Goal: Task Accomplishment & Management: Use online tool/utility

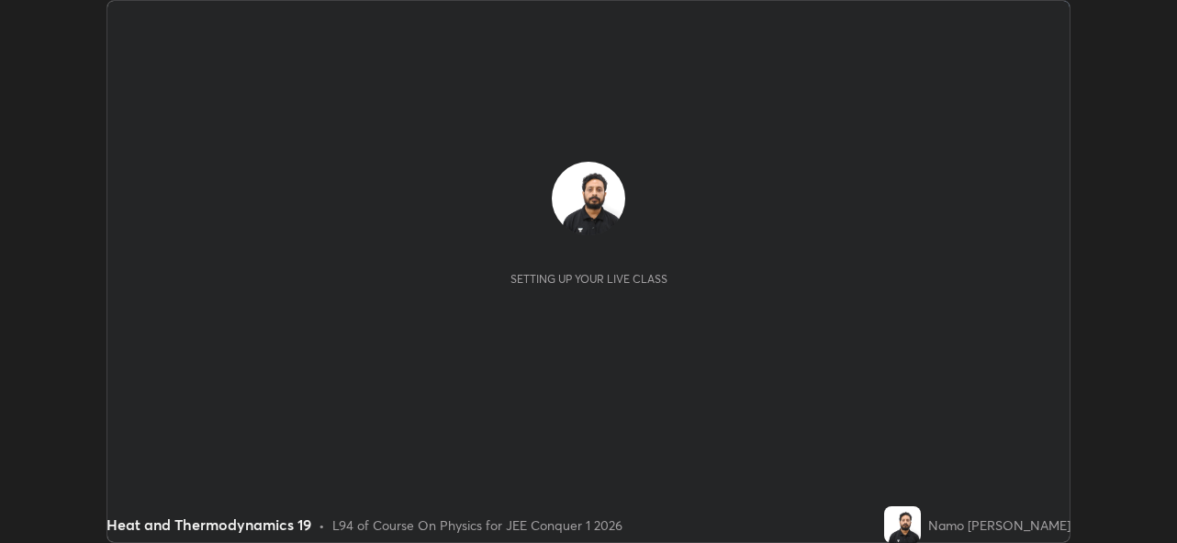
scroll to position [543, 1176]
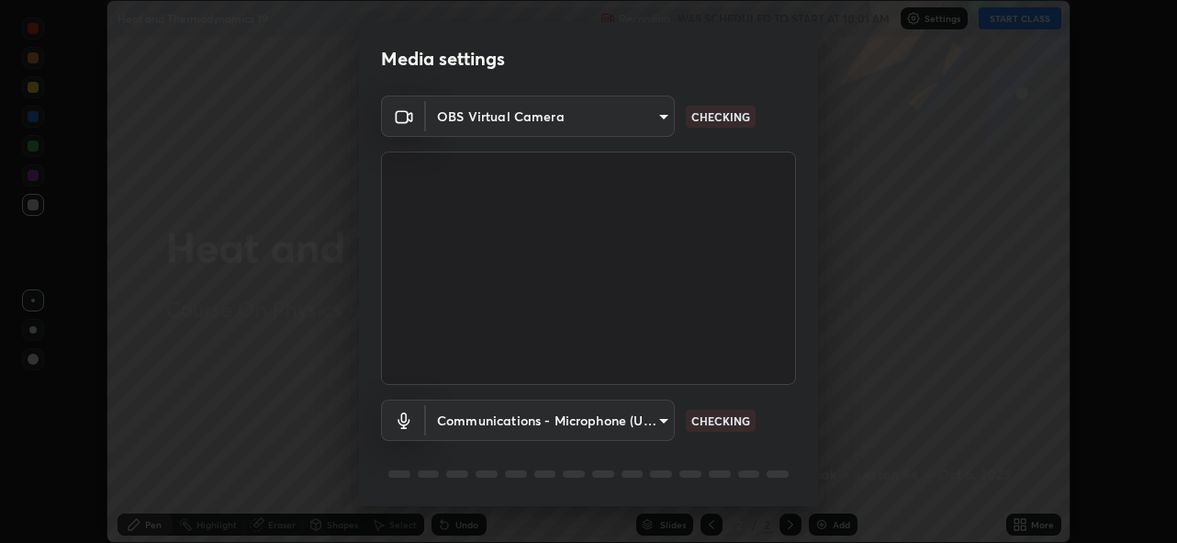
type input "5ae49b96af4897e6a410d98cecc9f5d5c34ce44bf214f7471ac41fe3bf41cfd7"
click at [605, 414] on body "Erase all Heat and Thermodynamics 19 Recording WAS SCHEDULED TO START AT 10:01 …" at bounding box center [588, 271] width 1177 height 543
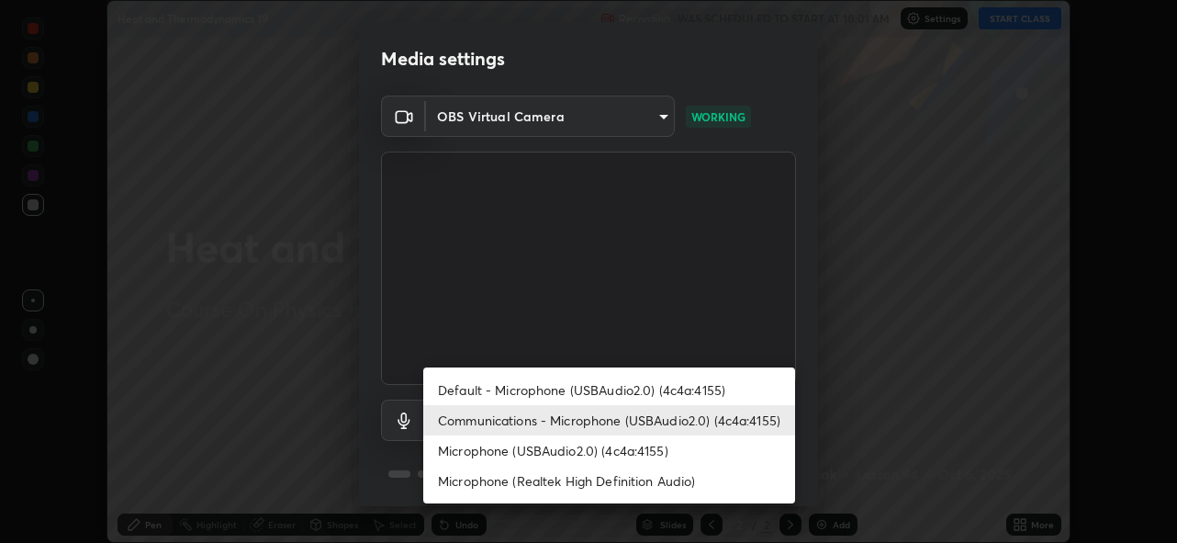
click at [568, 446] on li "Microphone (USBAudio2.0) (4c4a:4155)" at bounding box center [609, 450] width 372 height 30
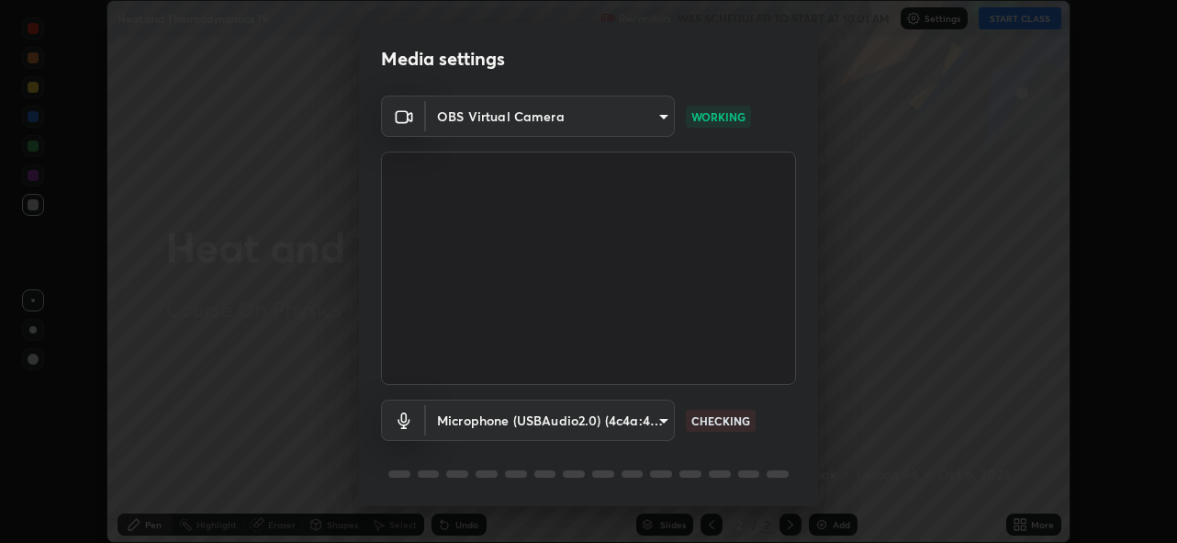
click at [579, 421] on body "Erase all Heat and Thermodynamics 19 Recording WAS SCHEDULED TO START AT 10:01 …" at bounding box center [588, 271] width 1177 height 543
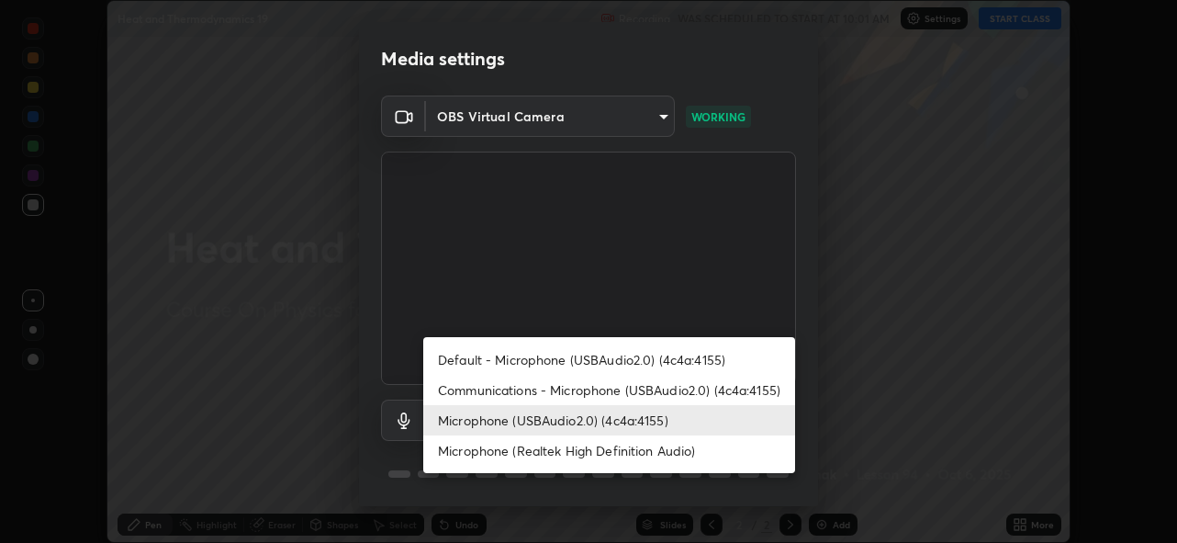
click at [595, 359] on li "Default - Microphone (USBAudio2.0) (4c4a:4155)" at bounding box center [609, 359] width 372 height 30
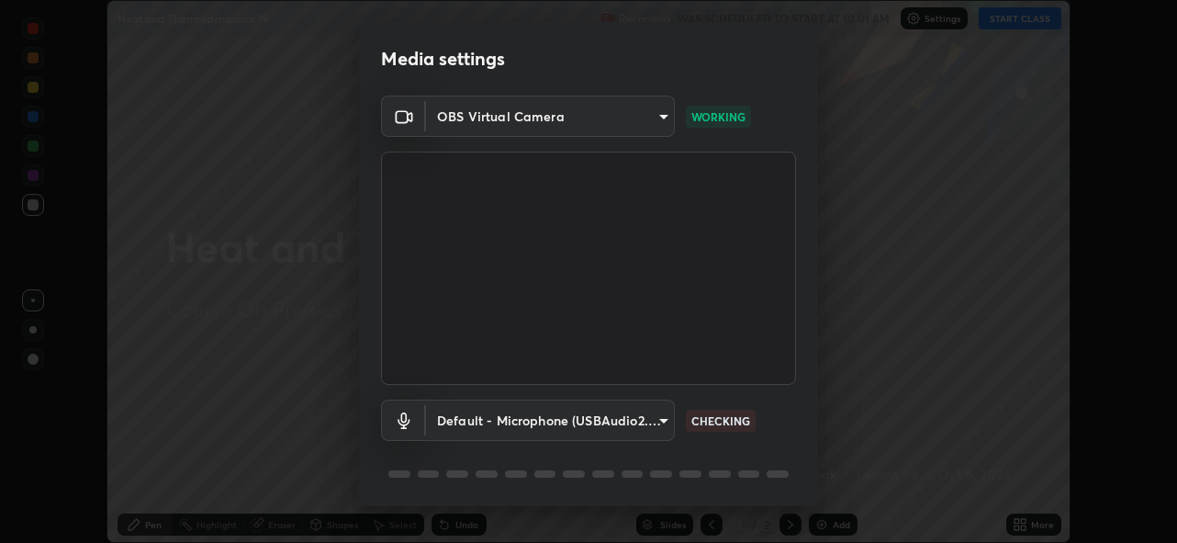
click at [571, 415] on body "Erase all Heat and Thermodynamics 19 Recording WAS SCHEDULED TO START AT 10:01 …" at bounding box center [588, 271] width 1177 height 543
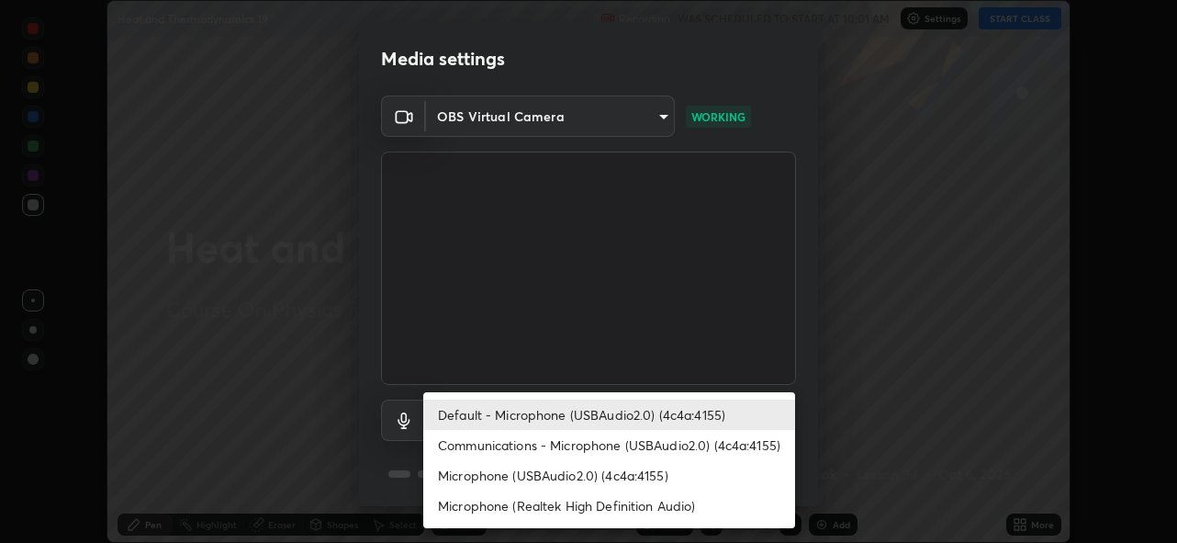
click at [566, 443] on li "Communications - Microphone (USBAudio2.0) (4c4a:4155)" at bounding box center [609, 445] width 372 height 30
type input "communications"
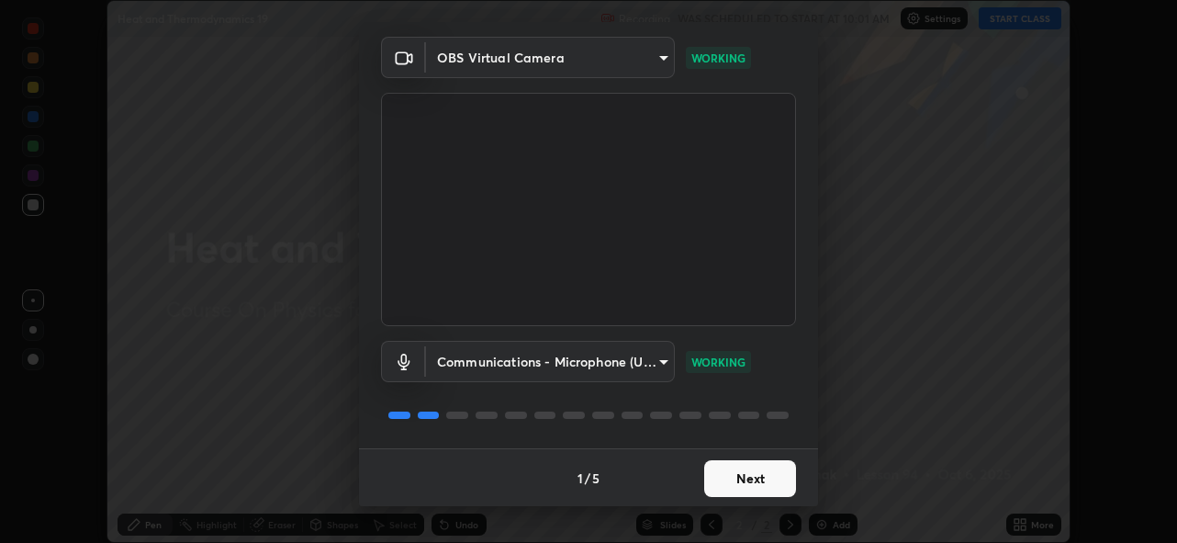
scroll to position [60, 0]
click at [727, 479] on button "Next" at bounding box center [750, 477] width 92 height 37
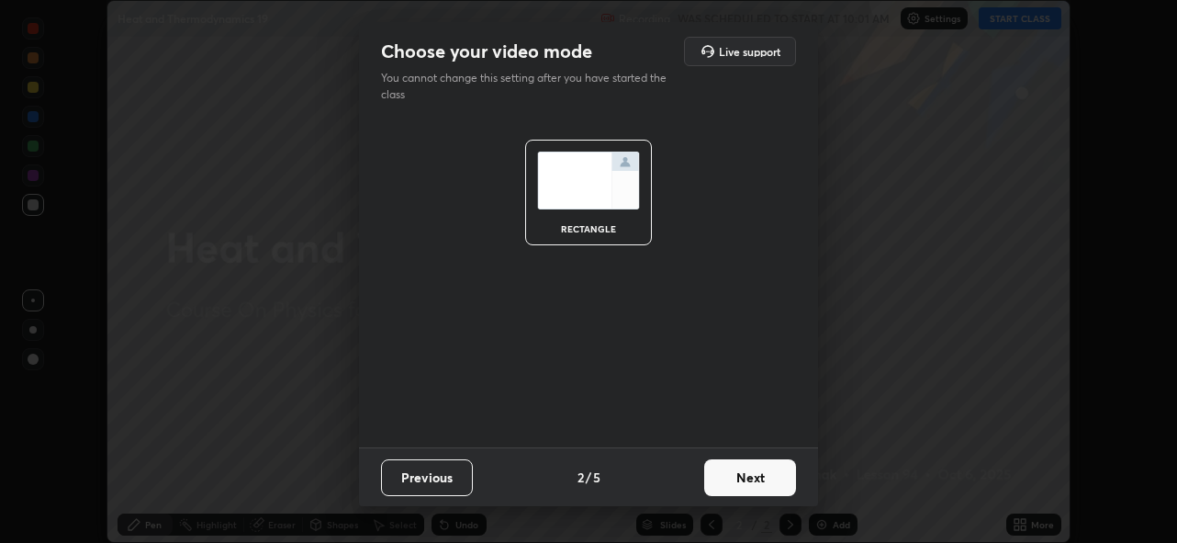
scroll to position [0, 0]
click at [747, 480] on button "Next" at bounding box center [750, 477] width 92 height 37
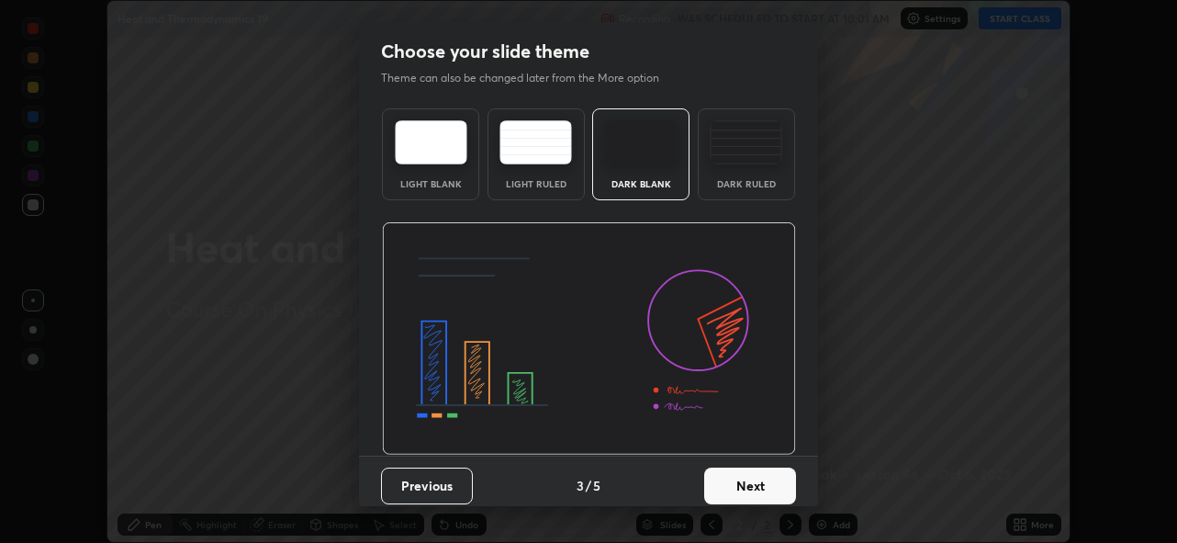
click at [748, 473] on button "Next" at bounding box center [750, 485] width 92 height 37
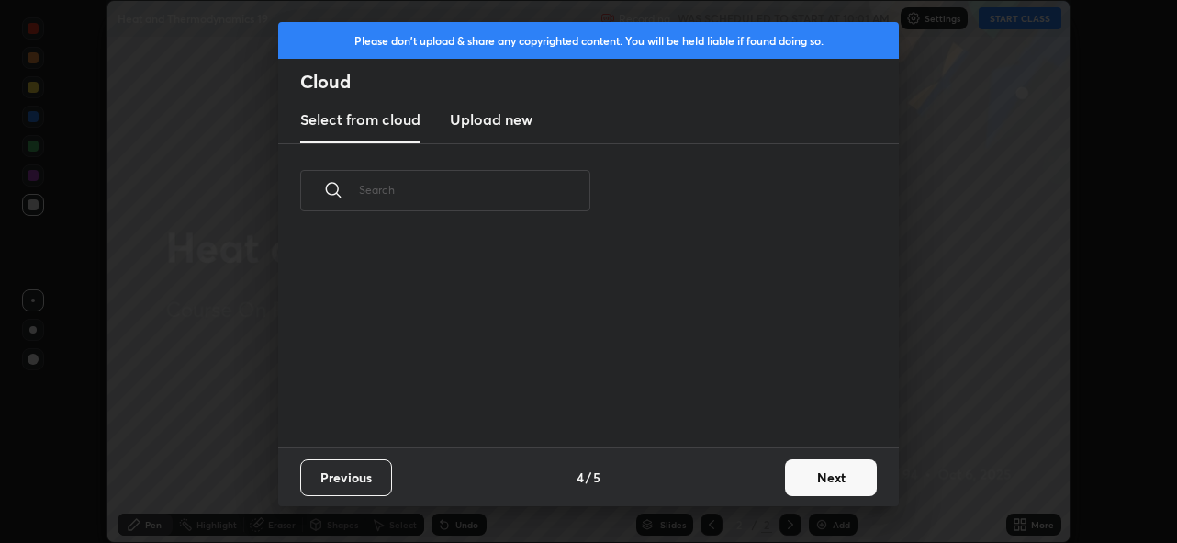
scroll to position [209, 590]
click at [800, 471] on button "Next" at bounding box center [831, 477] width 92 height 37
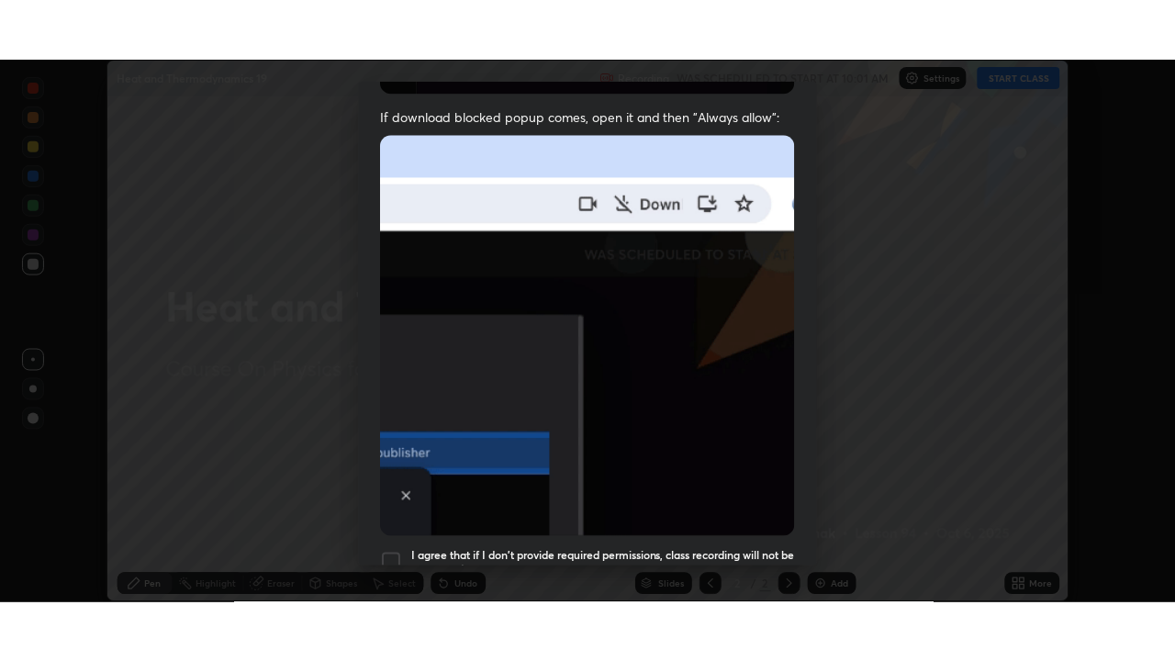
scroll to position [434, 0]
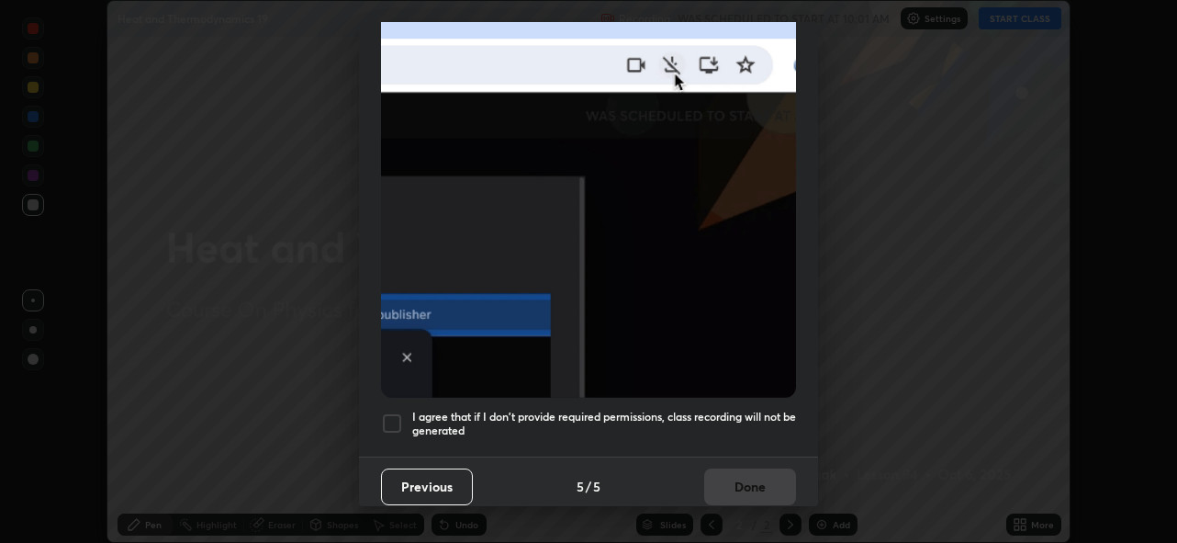
click at [391, 415] on div at bounding box center [392, 423] width 22 height 22
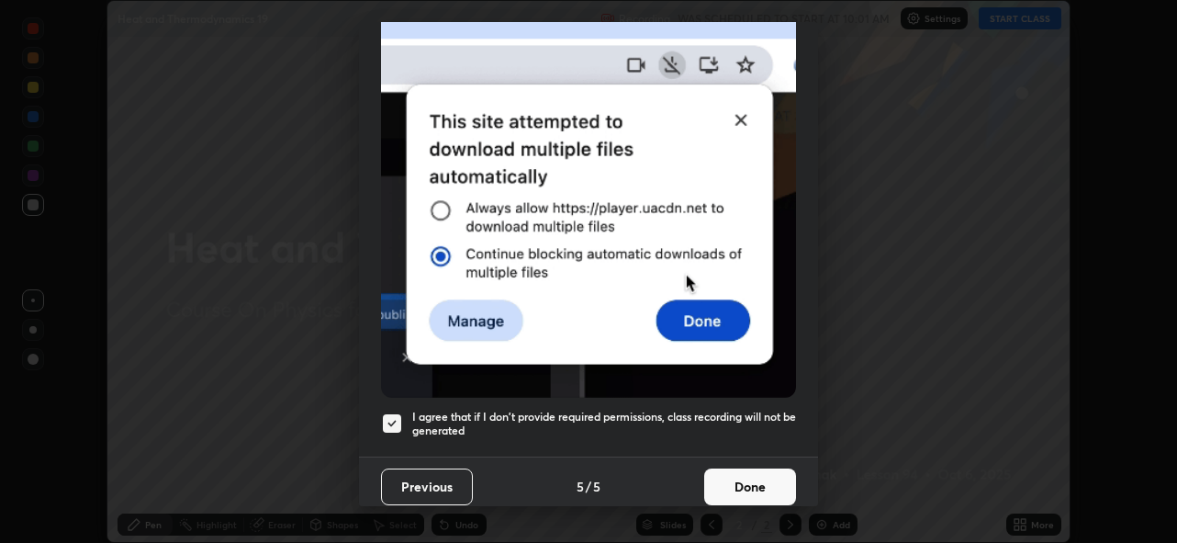
click at [730, 471] on button "Done" at bounding box center [750, 486] width 92 height 37
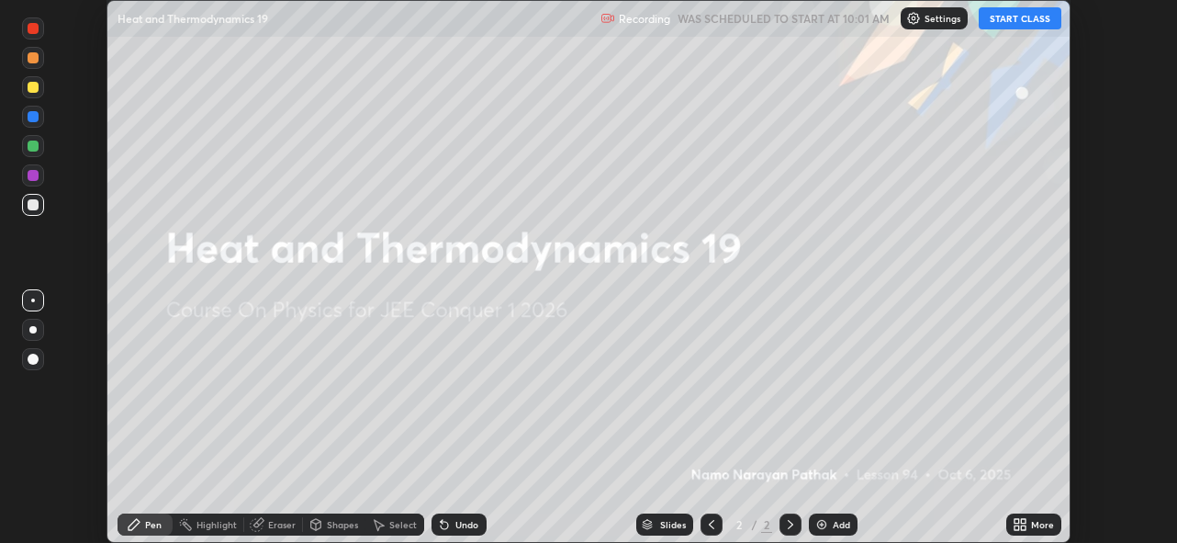
click at [1007, 18] on button "START CLASS" at bounding box center [1020, 18] width 83 height 22
click at [1022, 520] on icon at bounding box center [1023, 521] width 5 height 5
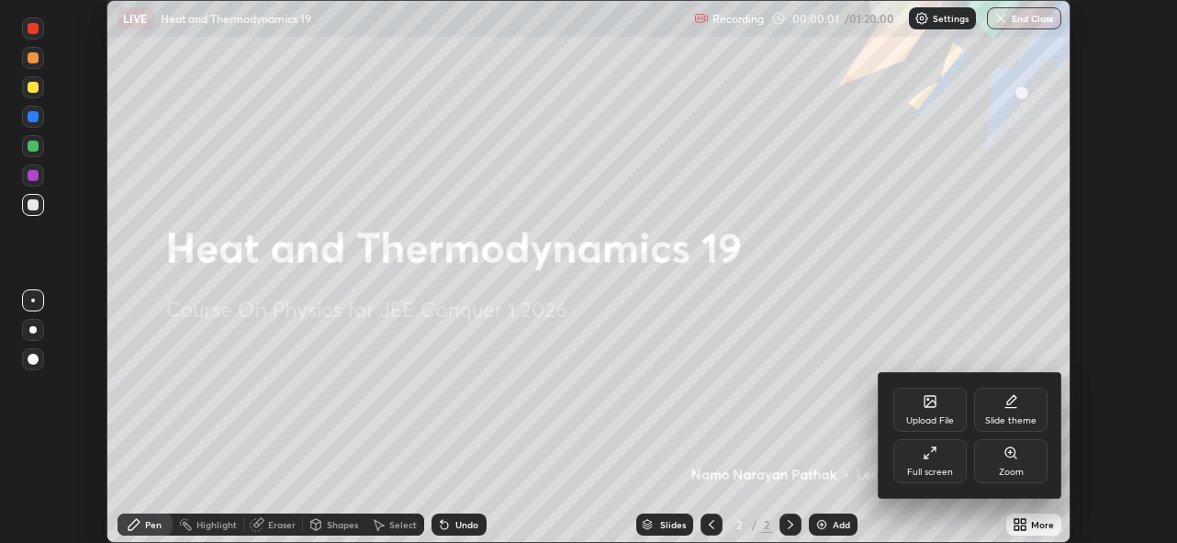
click at [946, 455] on div "Full screen" at bounding box center [930, 461] width 73 height 44
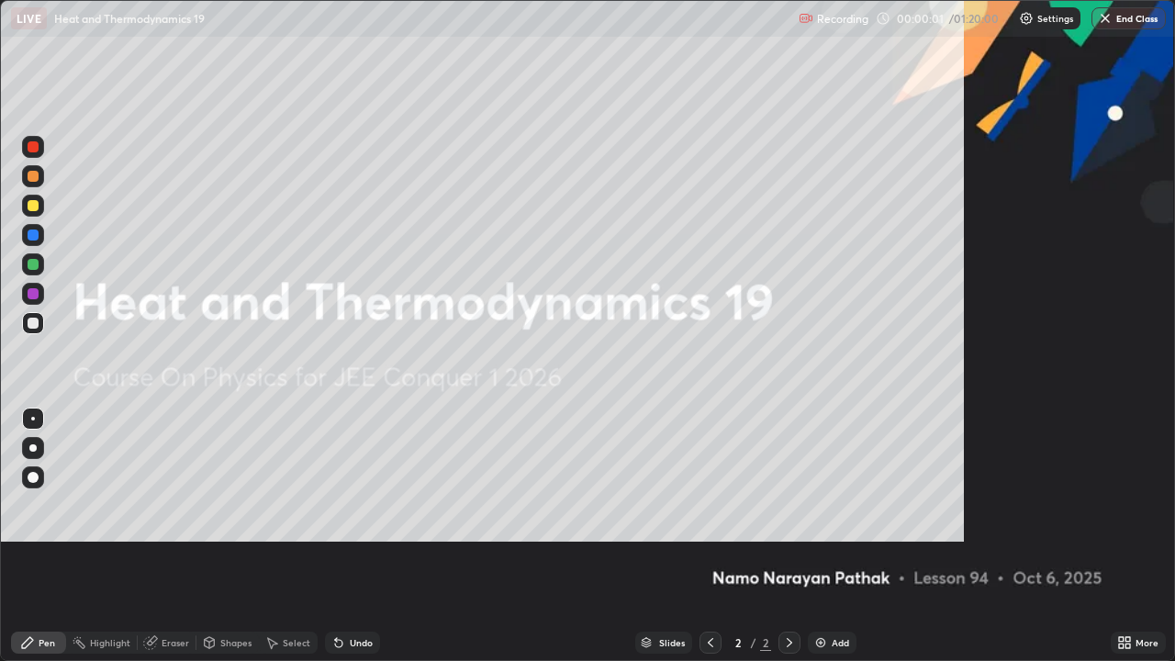
scroll to position [661, 1175]
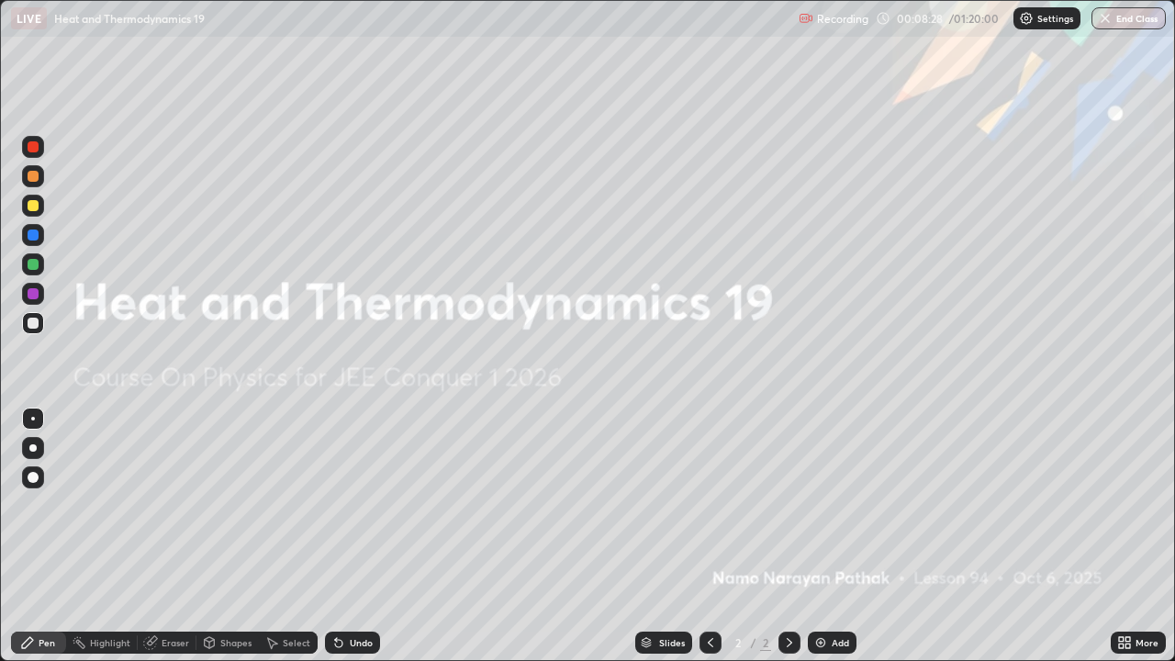
click at [823, 542] on img at bounding box center [821, 642] width 15 height 15
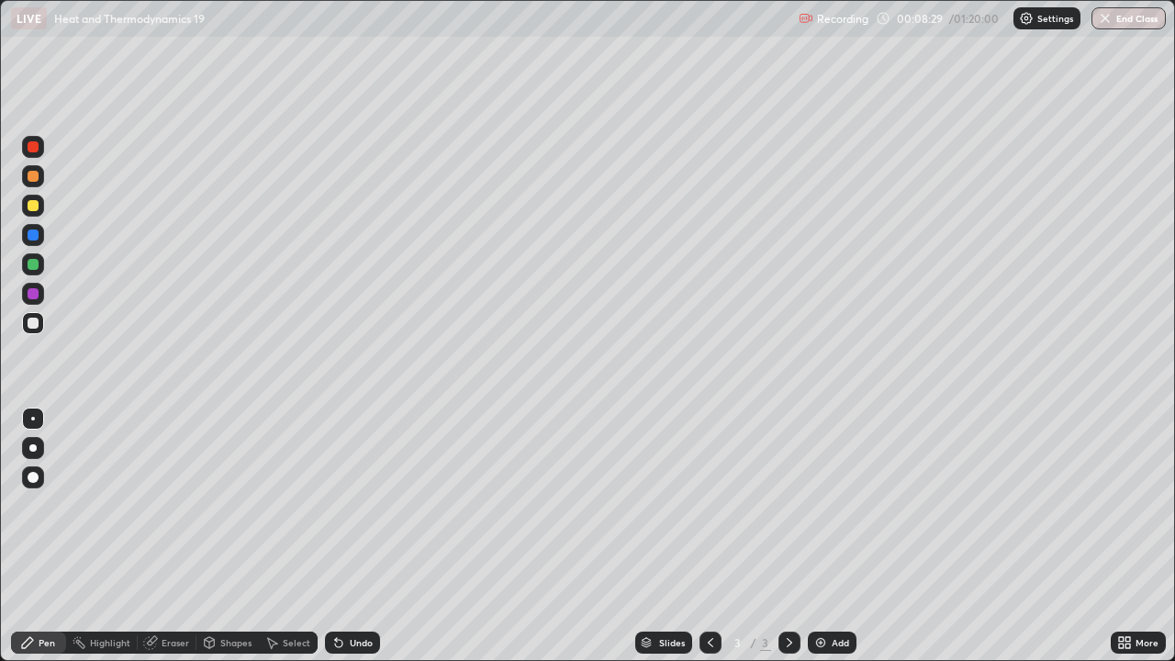
click at [815, 542] on div "Add" at bounding box center [832, 643] width 49 height 22
click at [31, 295] on div at bounding box center [33, 293] width 11 height 11
click at [33, 264] on div at bounding box center [33, 264] width 11 height 11
click at [827, 542] on div "Add" at bounding box center [832, 643] width 49 height 22
click at [34, 178] on div at bounding box center [33, 176] width 11 height 11
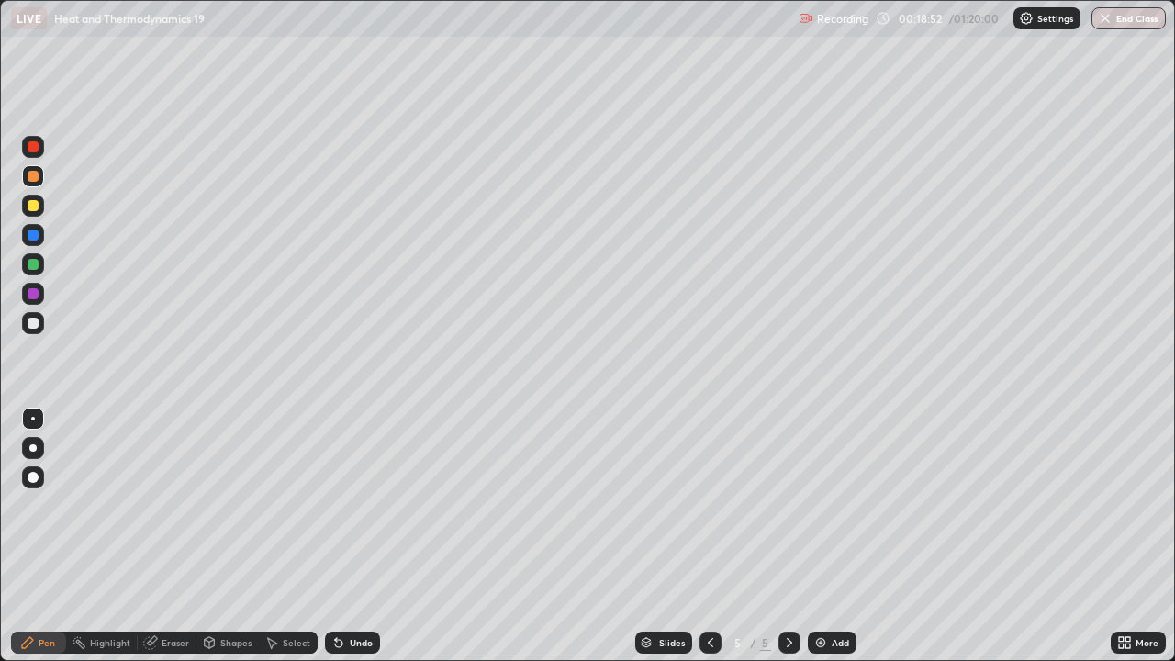
click at [31, 236] on div at bounding box center [33, 235] width 11 height 11
click at [35, 264] on div at bounding box center [33, 264] width 11 height 11
click at [30, 179] on div at bounding box center [33, 176] width 11 height 11
click at [816, 542] on img at bounding box center [821, 642] width 15 height 15
click at [31, 242] on div at bounding box center [33, 235] width 22 height 22
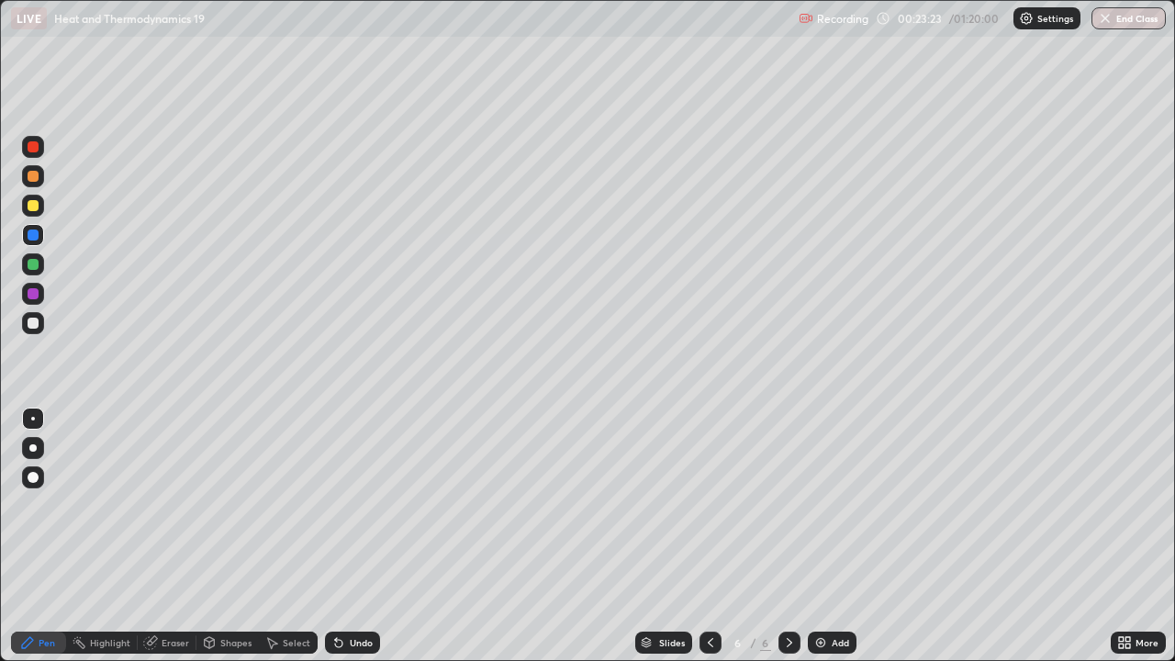
click at [43, 323] on div at bounding box center [33, 323] width 22 height 22
click at [35, 267] on div at bounding box center [33, 264] width 11 height 11
click at [709, 542] on icon at bounding box center [710, 642] width 15 height 15
click at [787, 542] on icon at bounding box center [789, 642] width 15 height 15
click at [710, 542] on icon at bounding box center [710, 642] width 15 height 15
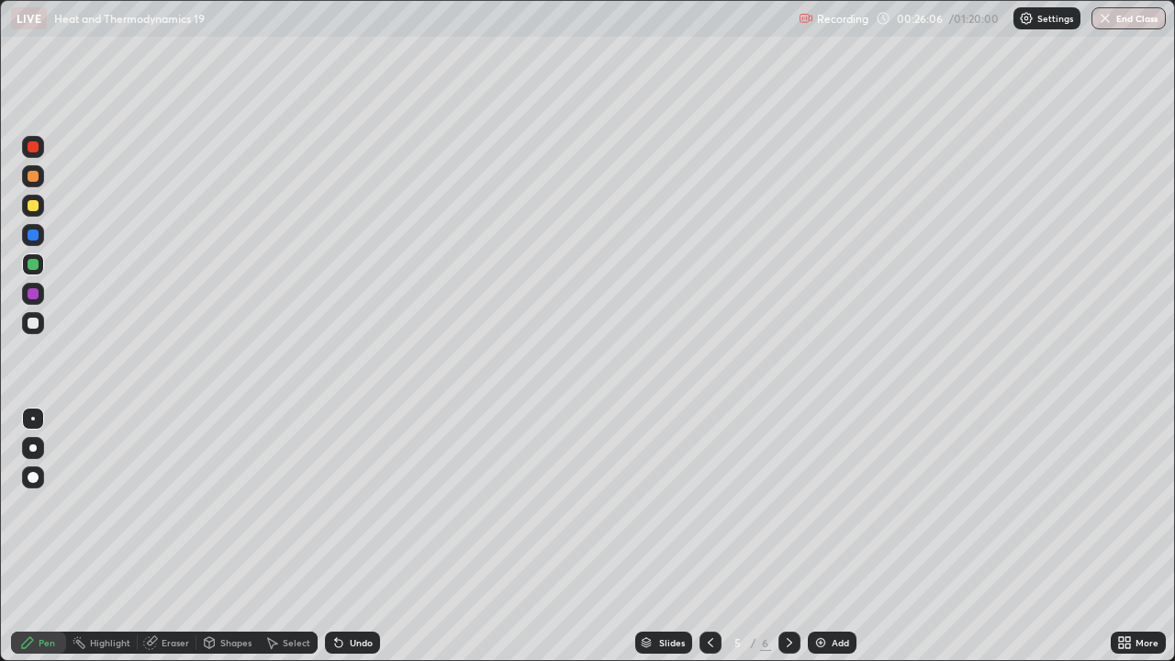
click at [786, 542] on icon at bounding box center [789, 642] width 15 height 15
click at [823, 542] on img at bounding box center [821, 642] width 15 height 15
click at [37, 235] on div at bounding box center [33, 235] width 11 height 11
click at [37, 322] on div at bounding box center [33, 323] width 11 height 11
click at [39, 296] on div at bounding box center [33, 294] width 22 height 22
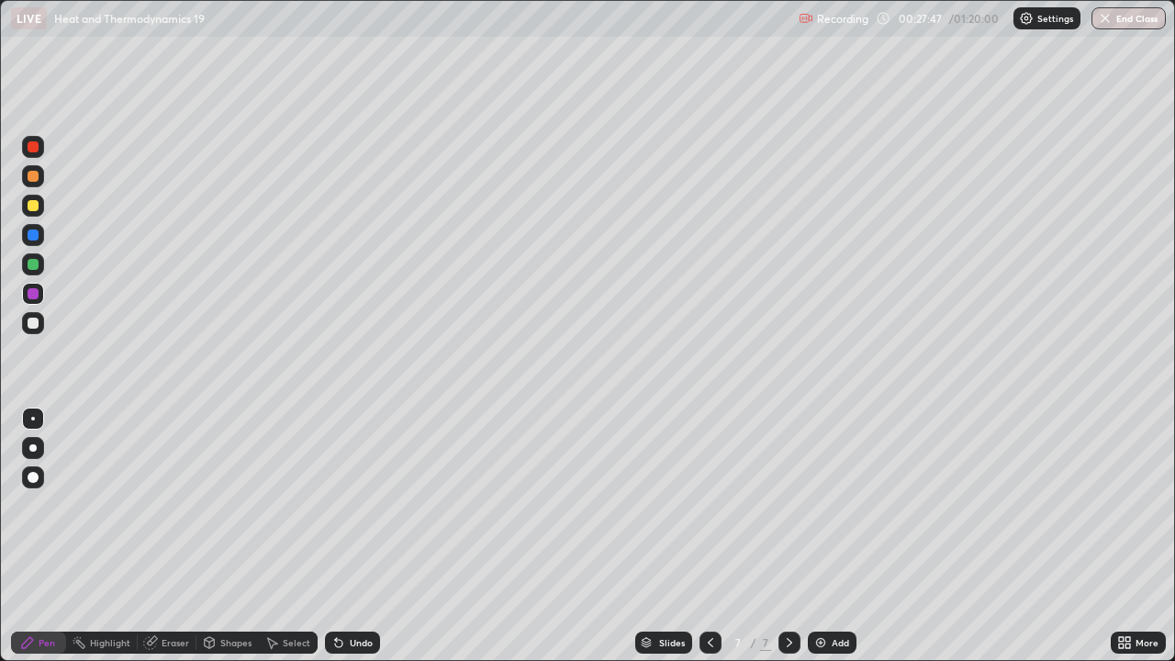
click at [32, 176] on div at bounding box center [33, 176] width 11 height 11
click at [34, 176] on div at bounding box center [33, 176] width 11 height 11
click at [39, 265] on div at bounding box center [33, 264] width 22 height 22
click at [29, 179] on div at bounding box center [33, 176] width 11 height 11
click at [816, 542] on img at bounding box center [821, 642] width 15 height 15
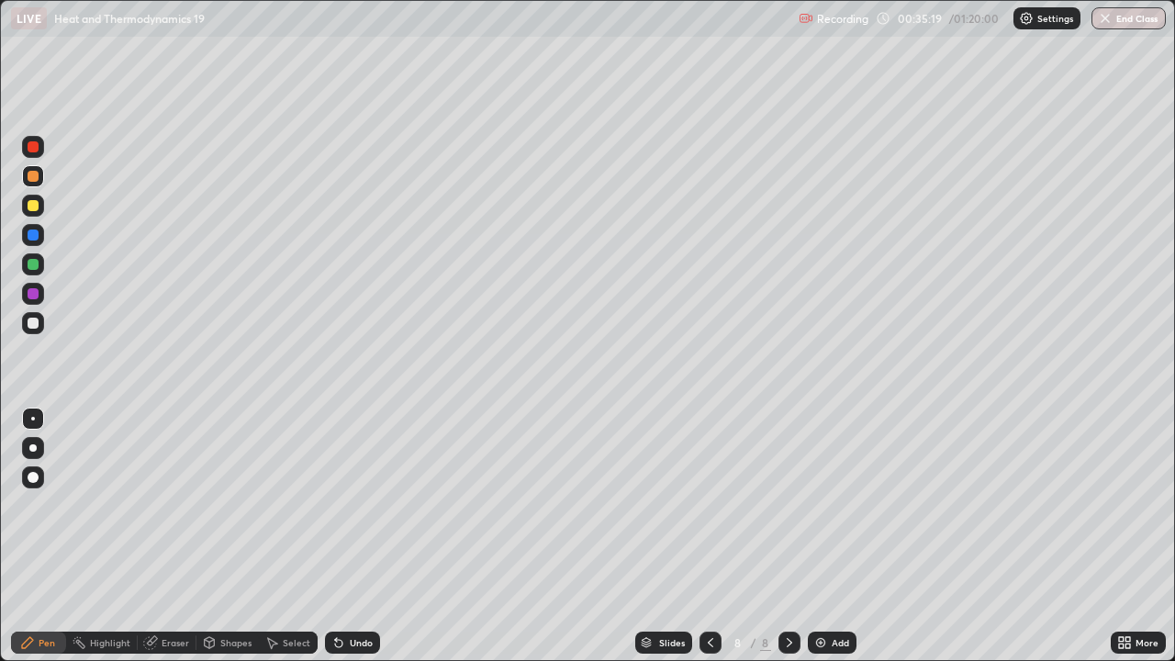
click at [173, 542] on div "Eraser" at bounding box center [176, 642] width 28 height 9
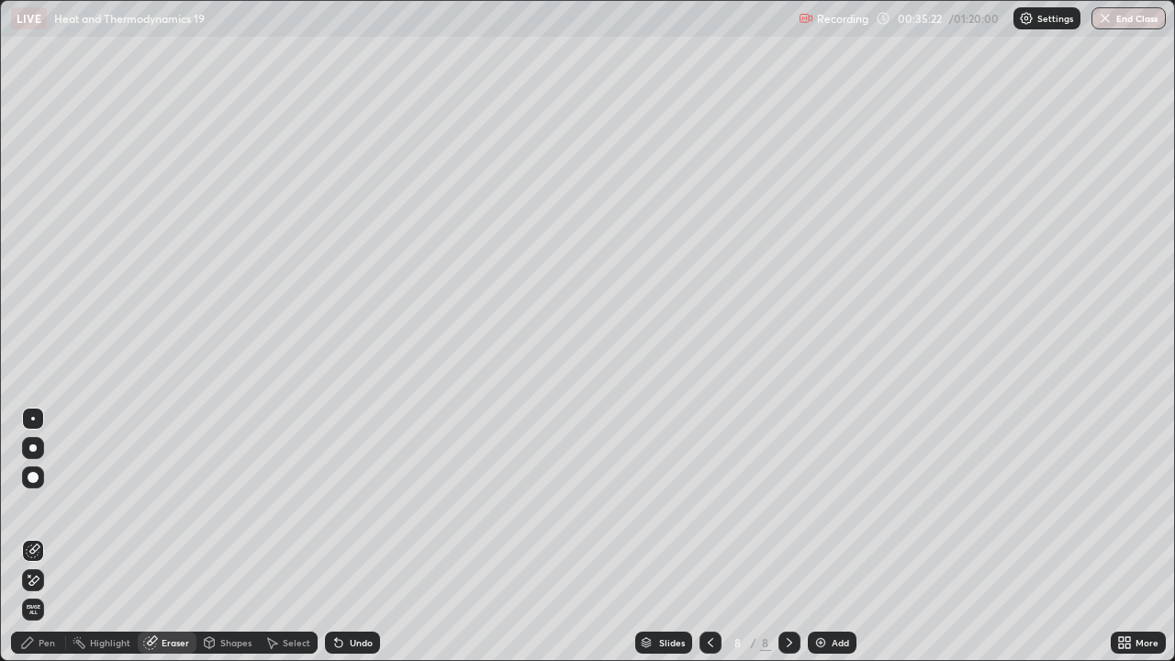
click at [52, 542] on div "Pen" at bounding box center [38, 643] width 55 height 22
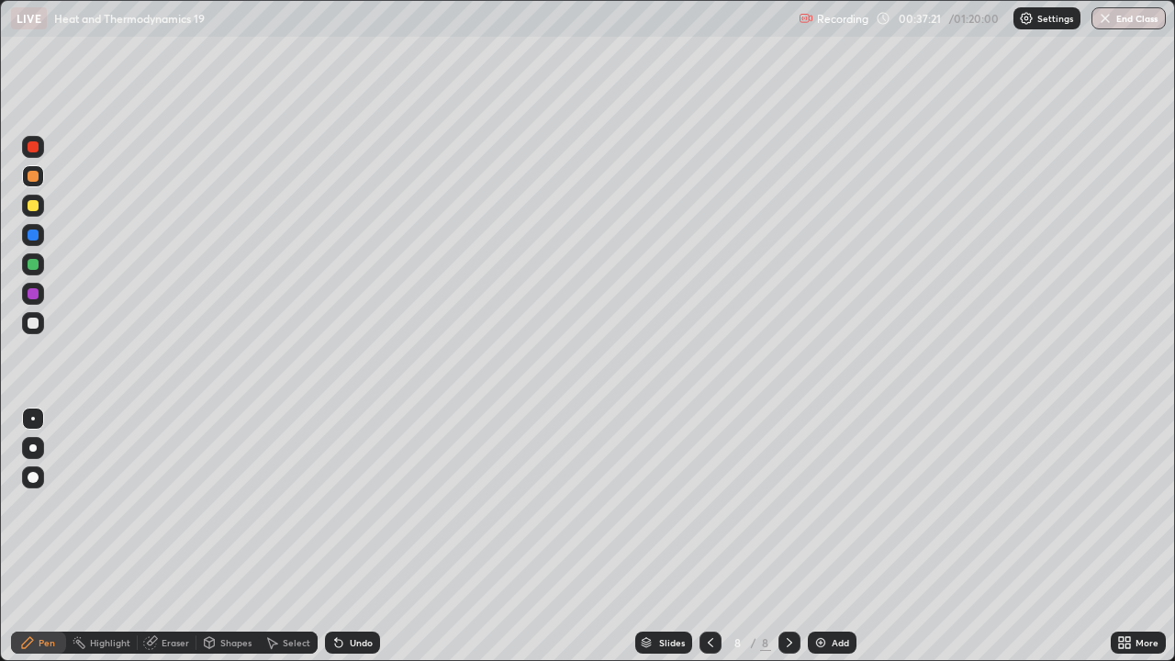
click at [821, 542] on img at bounding box center [821, 642] width 15 height 15
click at [32, 178] on div at bounding box center [33, 176] width 11 height 11
click at [827, 542] on div "Add" at bounding box center [832, 643] width 49 height 22
click at [829, 542] on div "Add" at bounding box center [832, 643] width 49 height 22
click at [832, 542] on div "Add" at bounding box center [832, 643] width 49 height 22
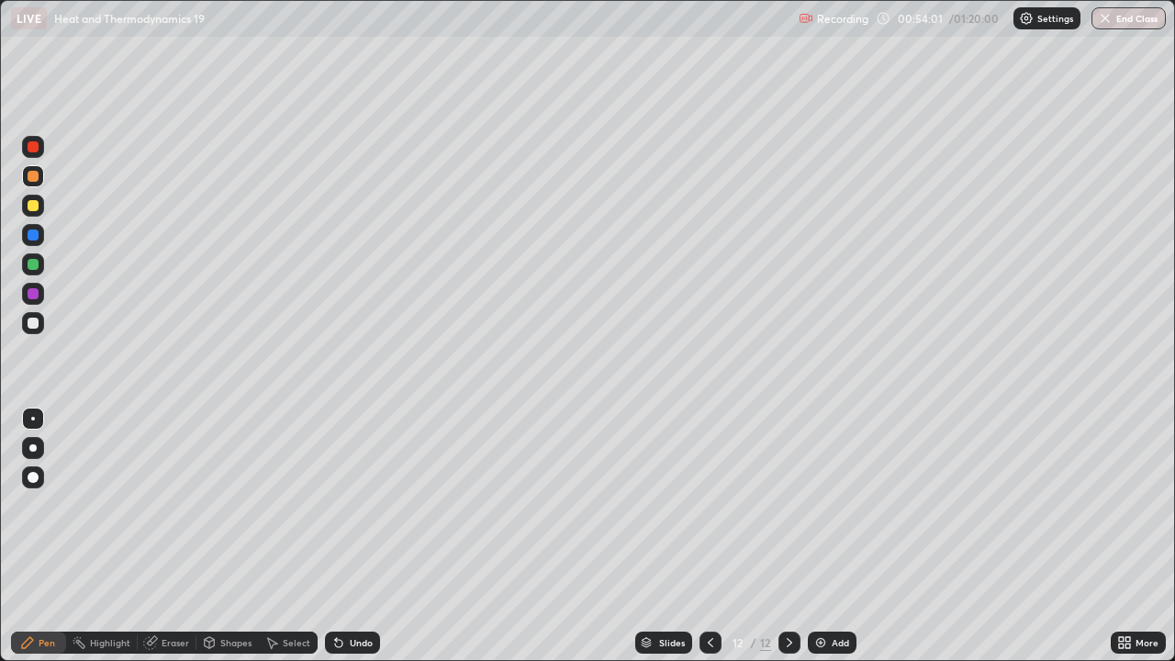
click at [788, 542] on icon at bounding box center [789, 642] width 15 height 15
click at [819, 542] on img at bounding box center [821, 642] width 15 height 15
click at [827, 542] on div "Add" at bounding box center [832, 643] width 49 height 22
click at [966, 542] on div "Slides 14 / 14 Add" at bounding box center [745, 642] width 731 height 37
click at [984, 542] on div "Slides 14 / 14 Add" at bounding box center [745, 642] width 731 height 37
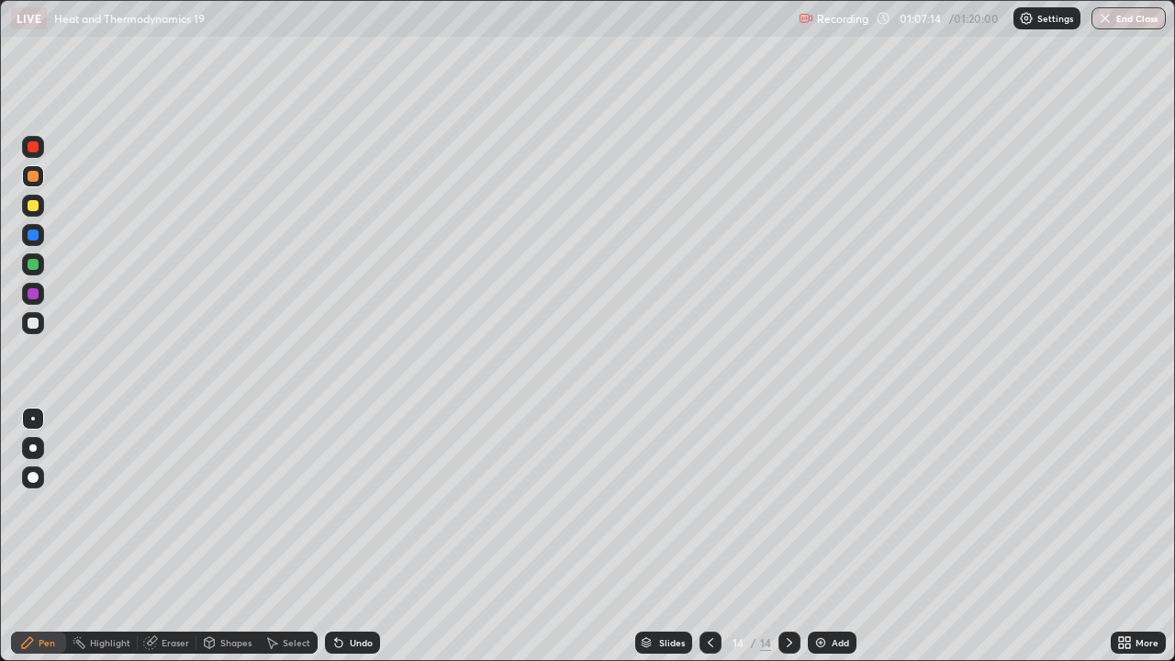
click at [824, 542] on img at bounding box center [821, 642] width 15 height 15
click at [820, 542] on img at bounding box center [821, 642] width 15 height 15
click at [1108, 22] on img "button" at bounding box center [1105, 18] width 15 height 15
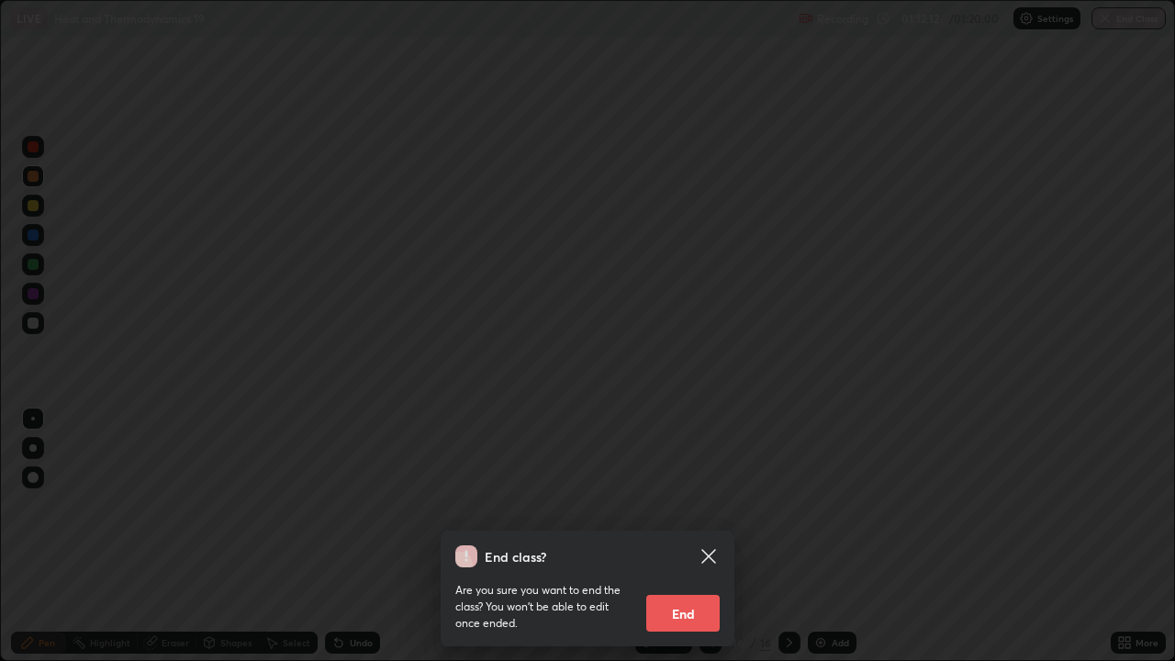
click at [701, 542] on button "End" at bounding box center [683, 613] width 73 height 37
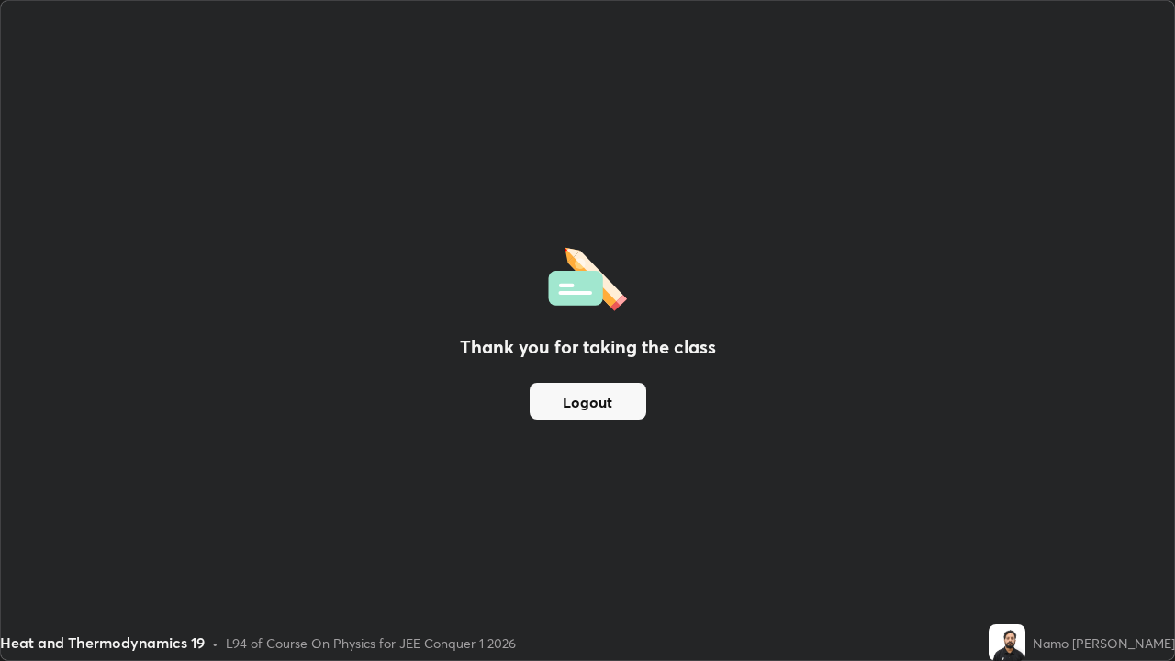
click at [599, 410] on button "Logout" at bounding box center [588, 401] width 117 height 37
